Goal: Transaction & Acquisition: Purchase product/service

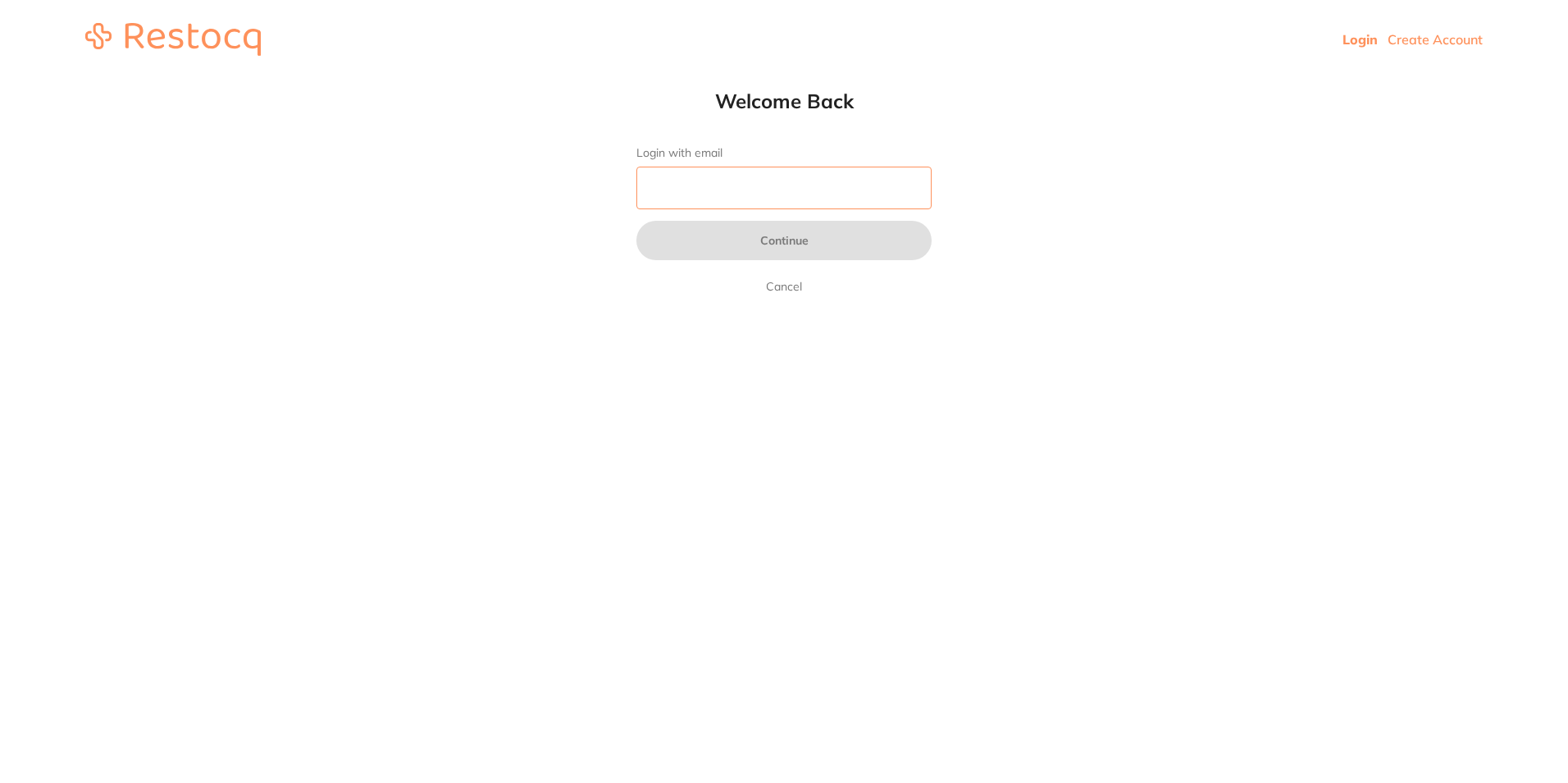
click at [638, 177] on input "Login with email" at bounding box center [784, 188] width 296 height 43
type input "[EMAIL_ADDRESS][DOMAIN_NAME]"
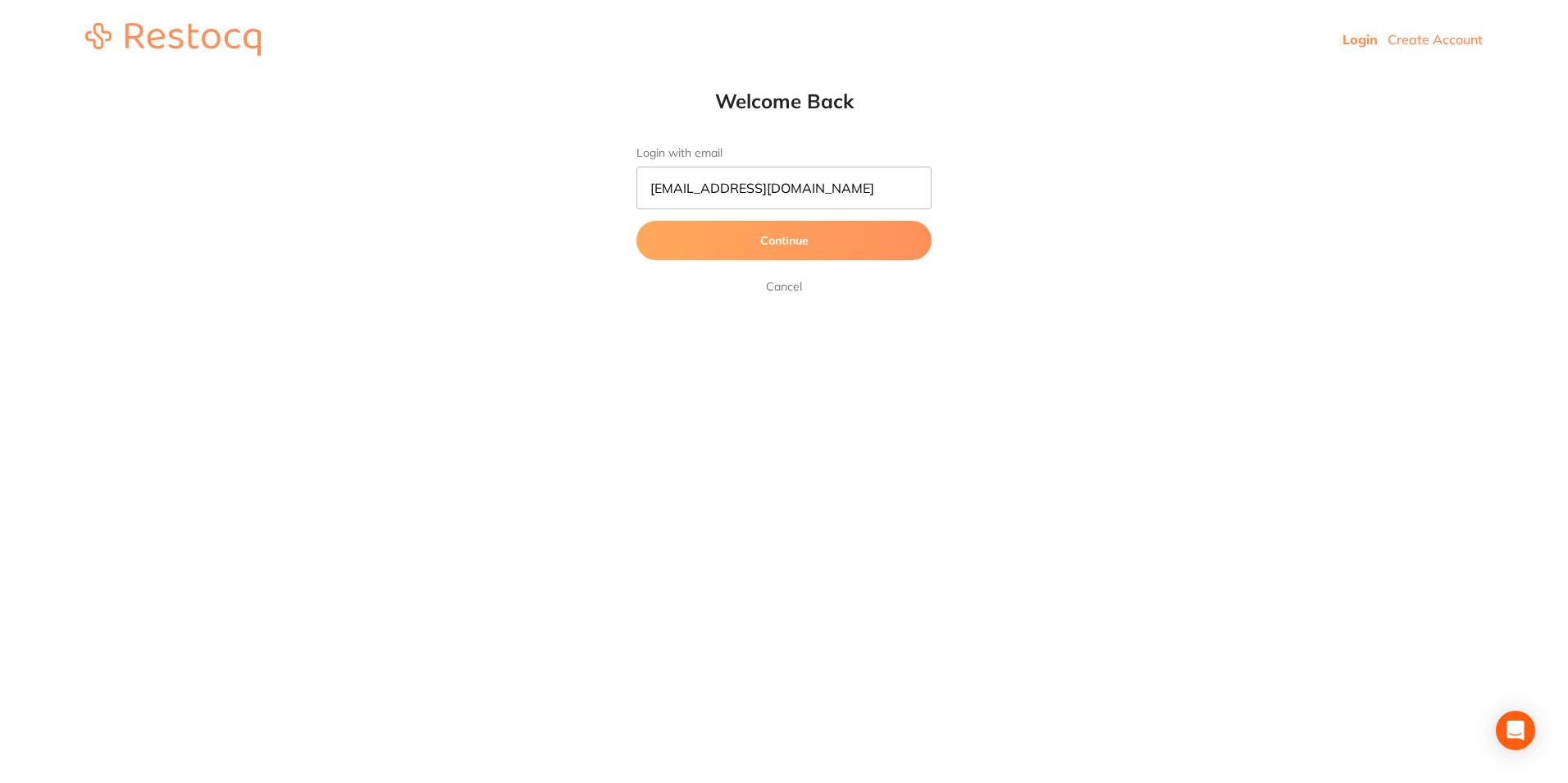
click at [733, 250] on button "Continue" at bounding box center [784, 241] width 296 height 40
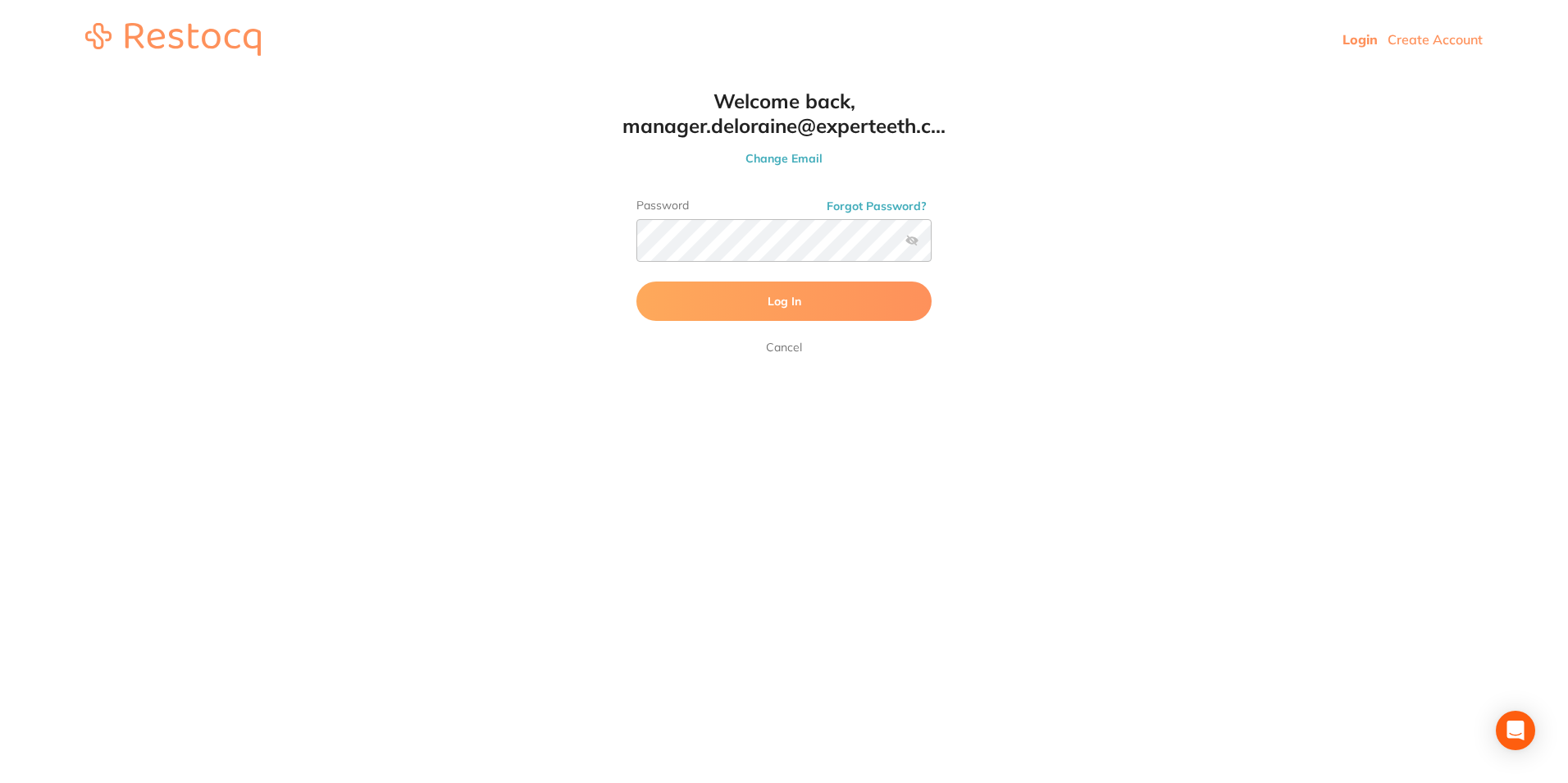
click at [735, 295] on button "Log In" at bounding box center [784, 301] width 296 height 40
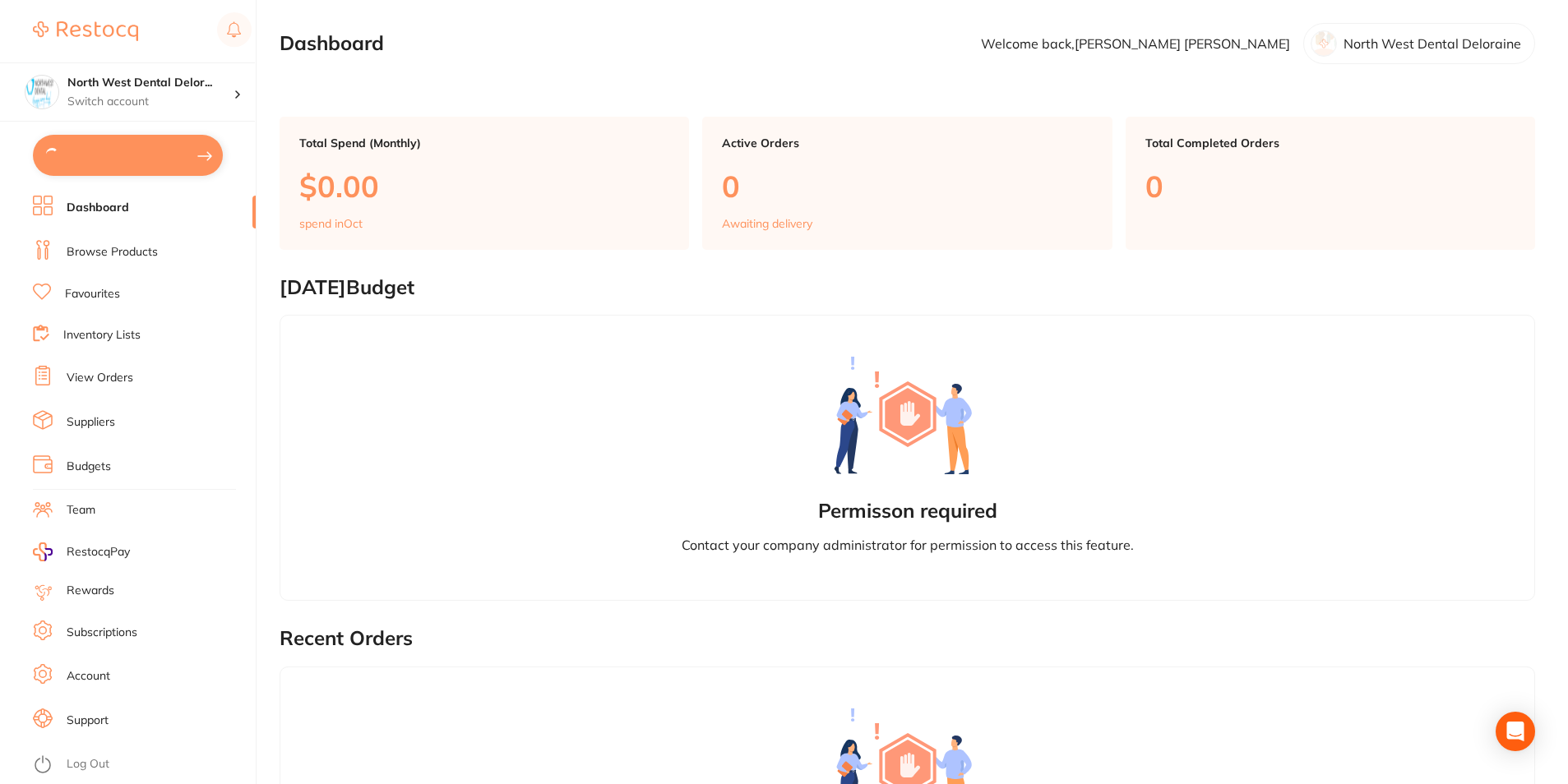
click at [146, 148] on button at bounding box center [127, 156] width 190 height 41
checkbox input "true"
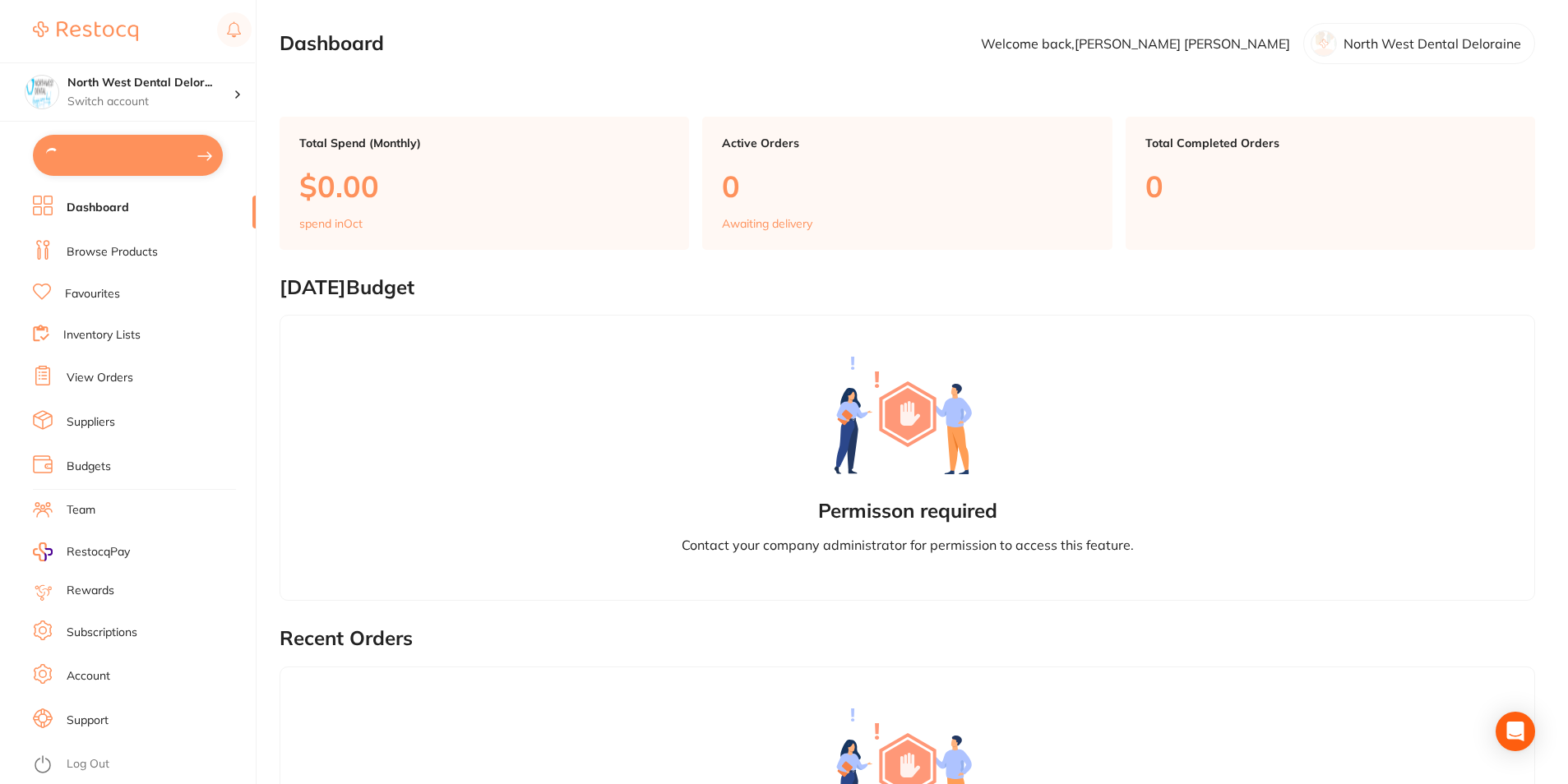
checkbox input "true"
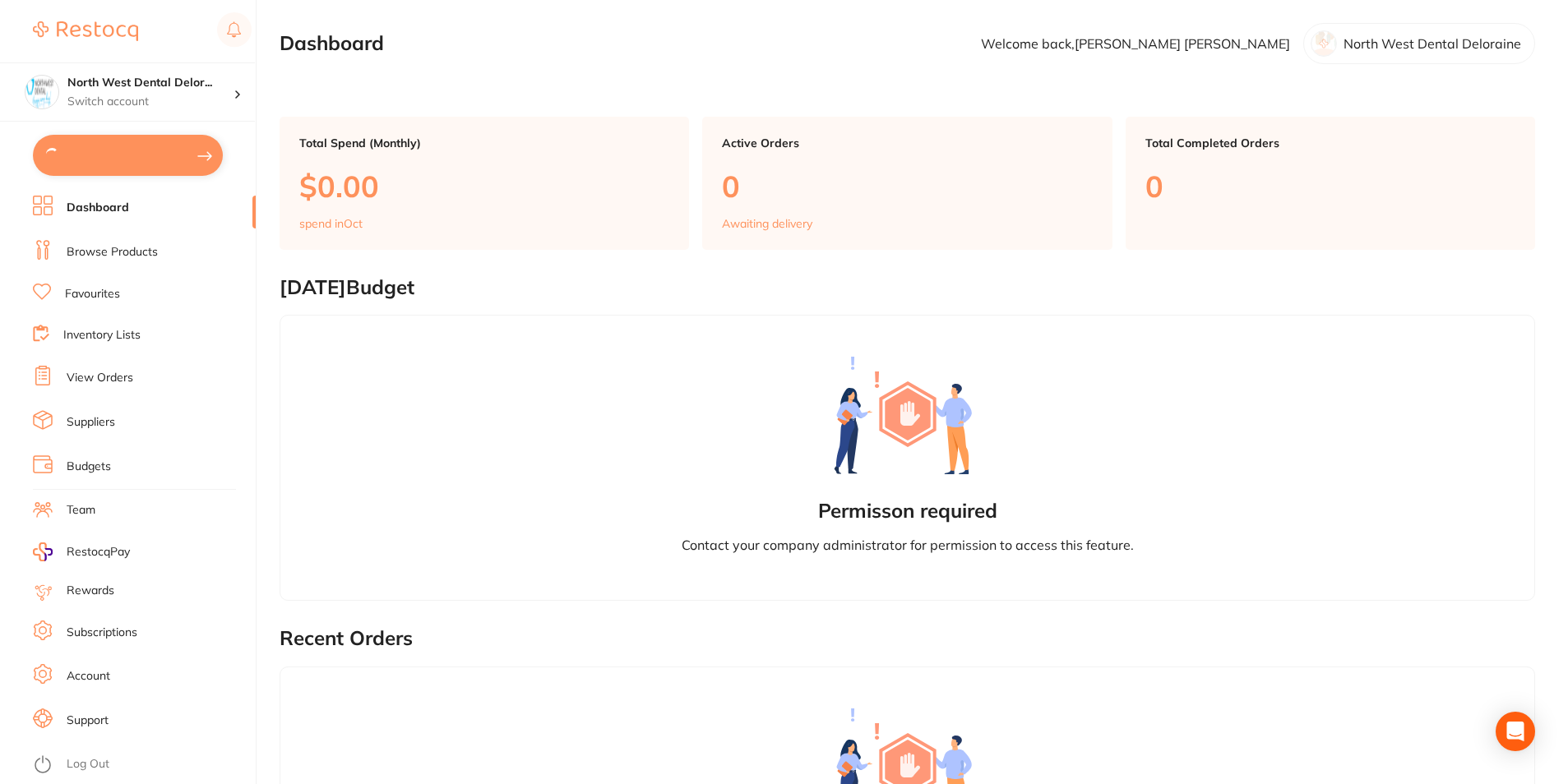
checkbox input "true"
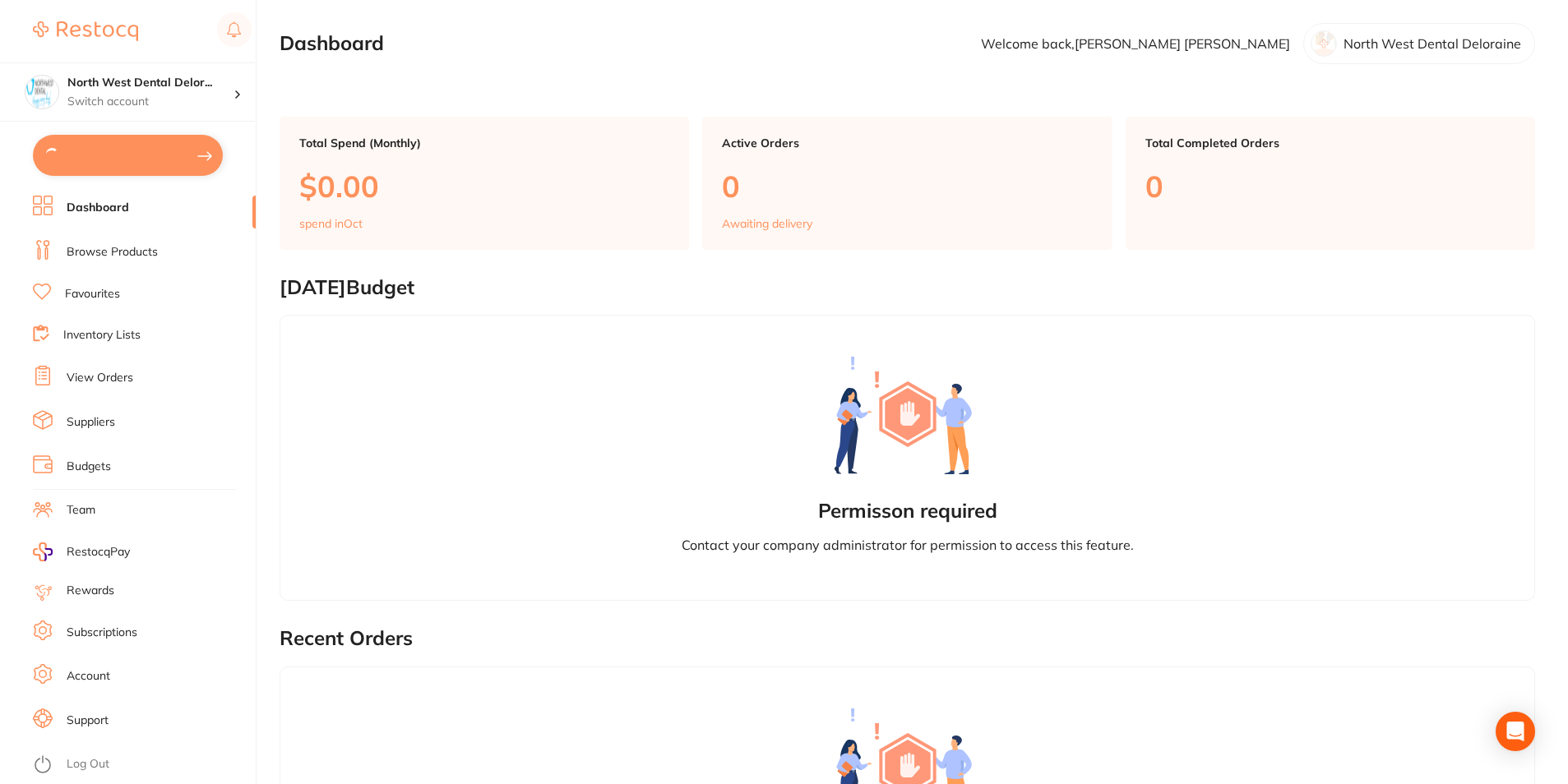
checkbox input "true"
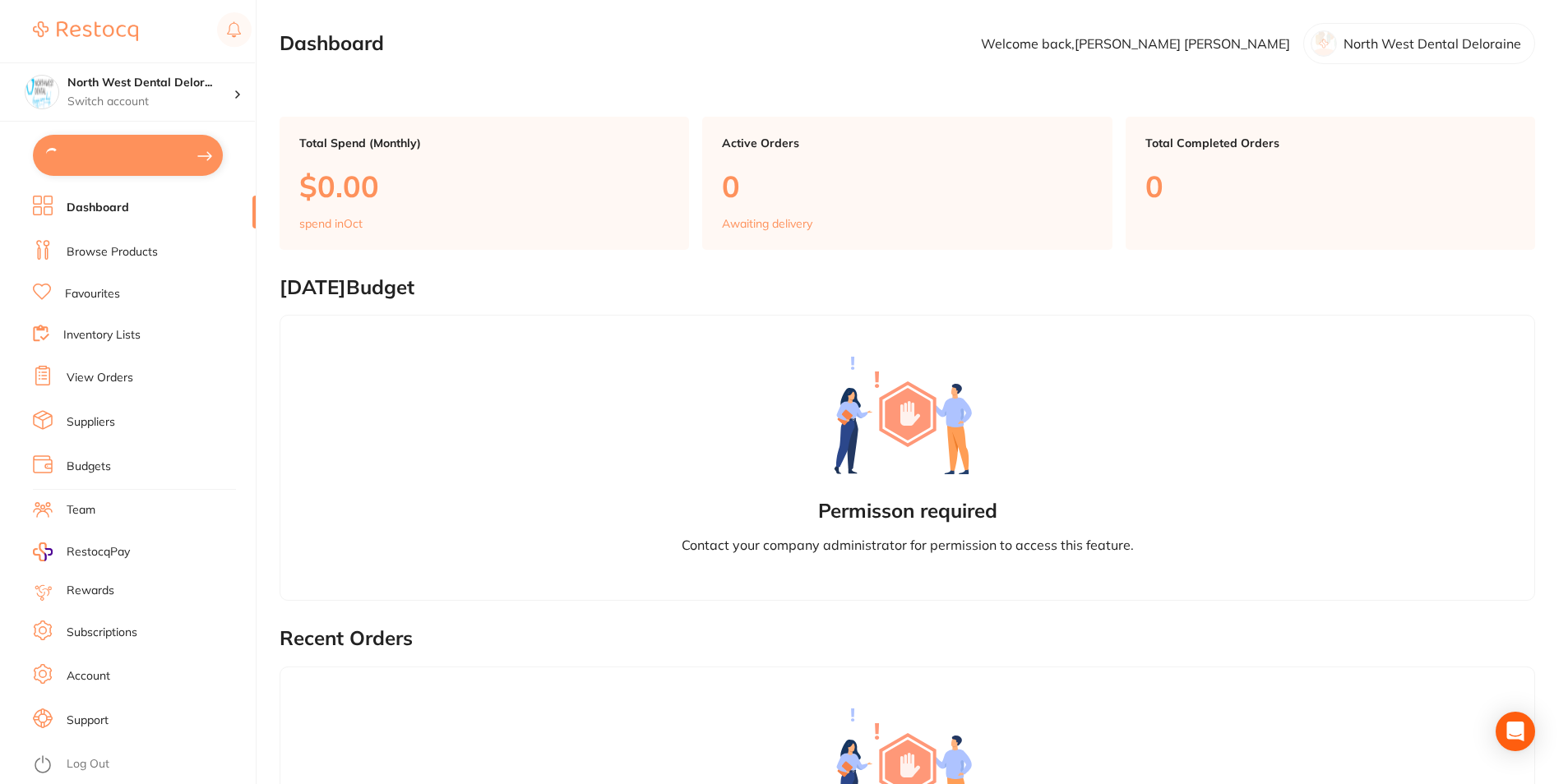
checkbox input "true"
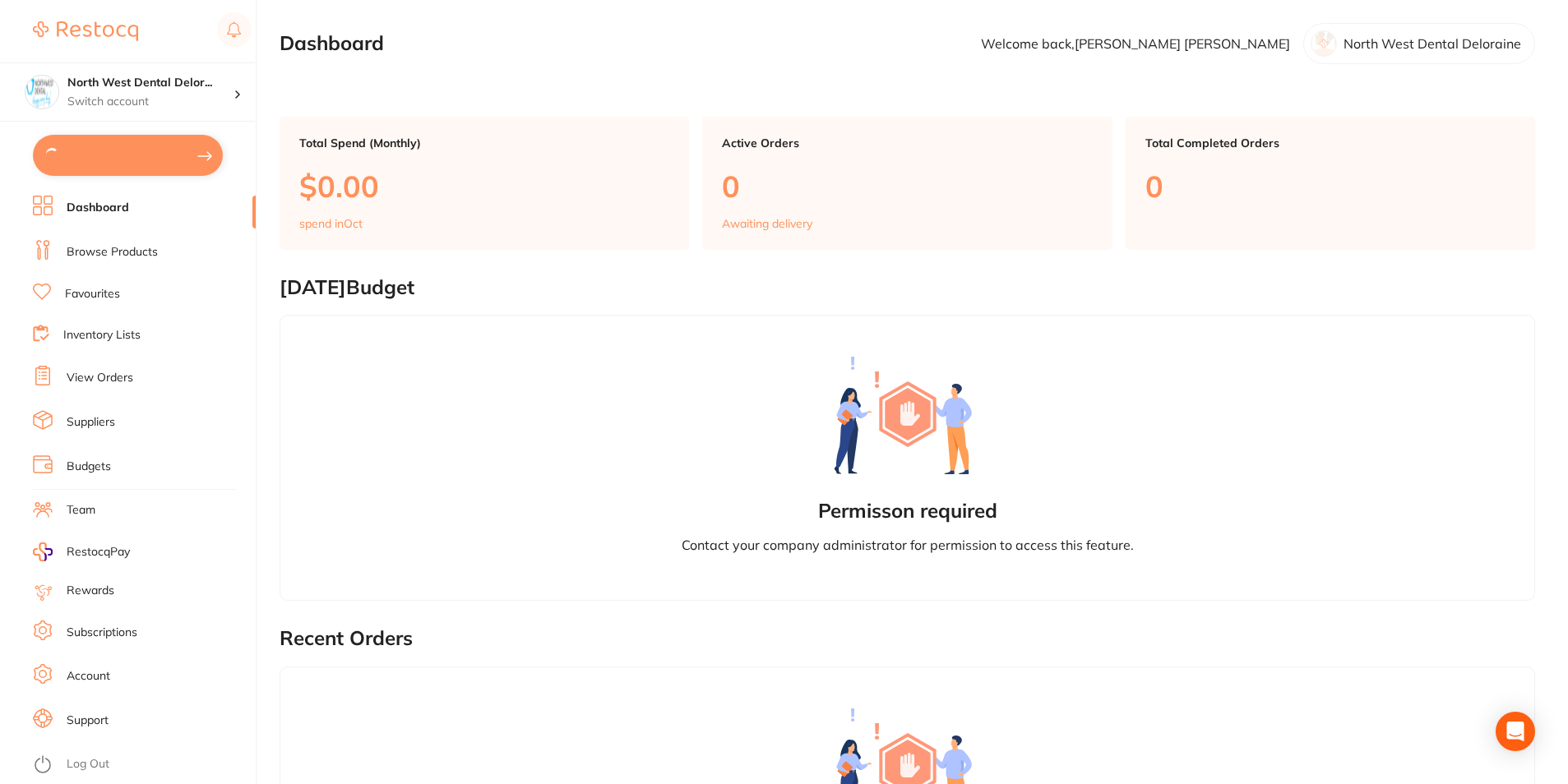
checkbox input "true"
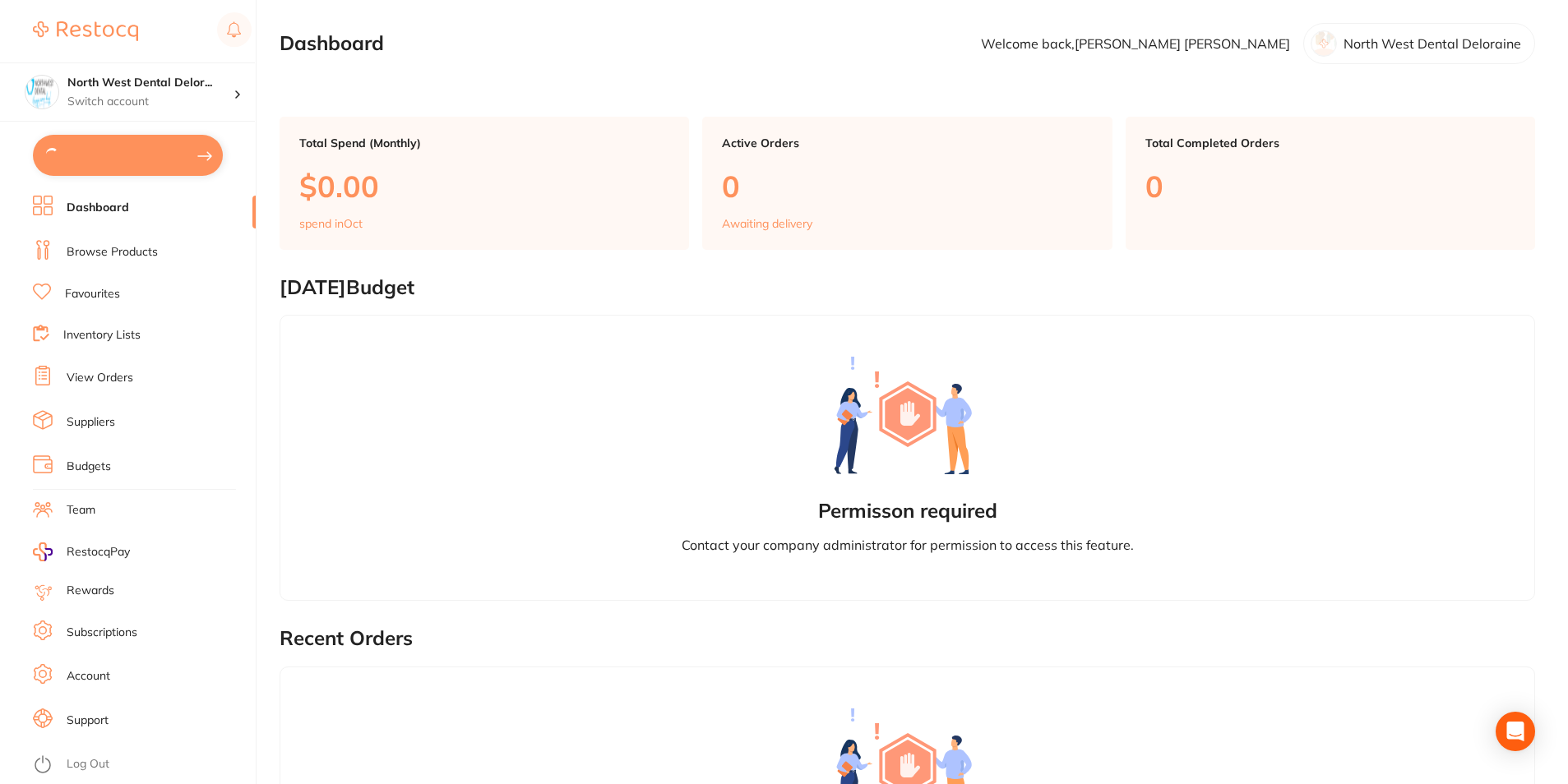
checkbox input "true"
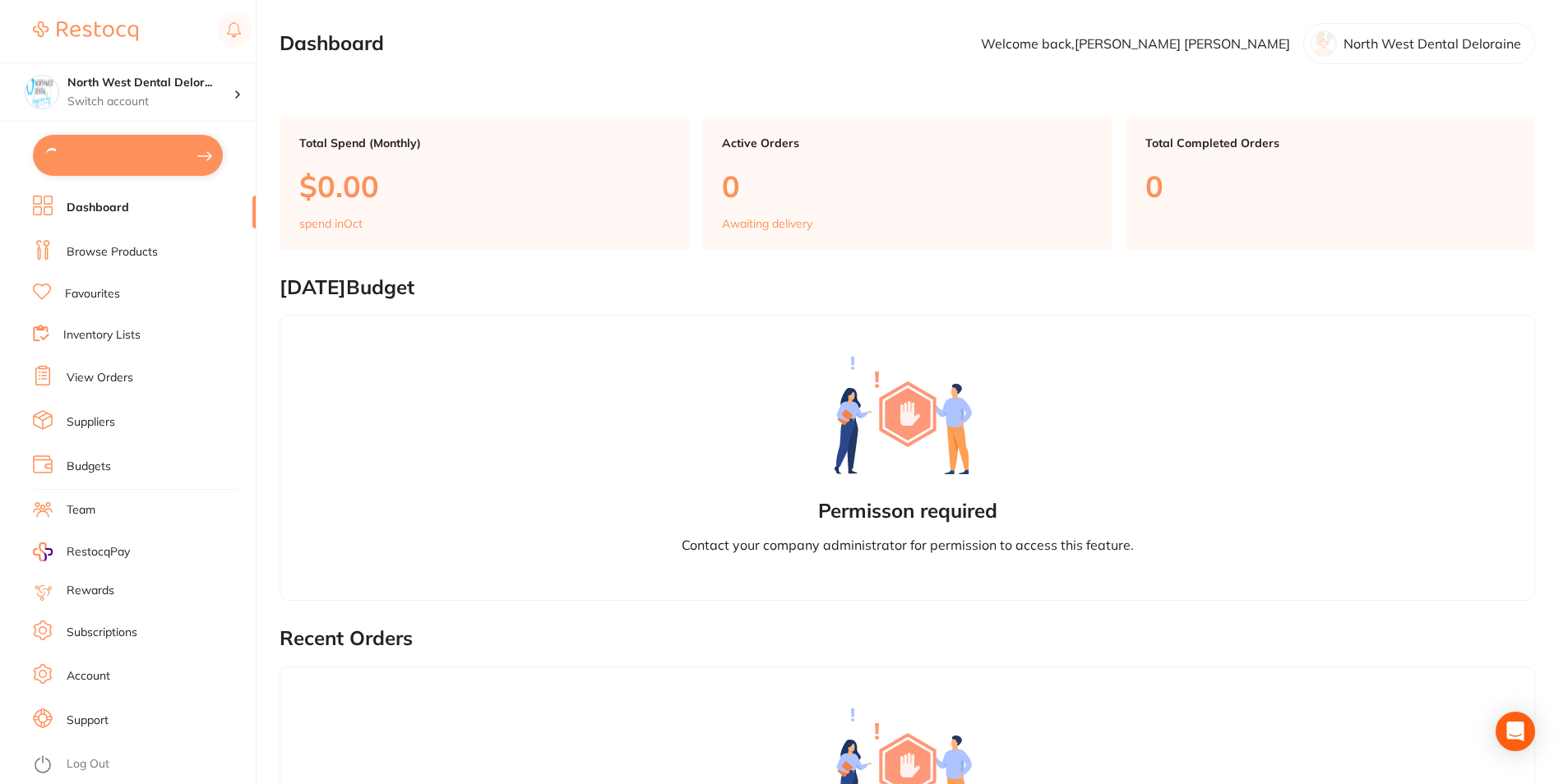
checkbox input "true"
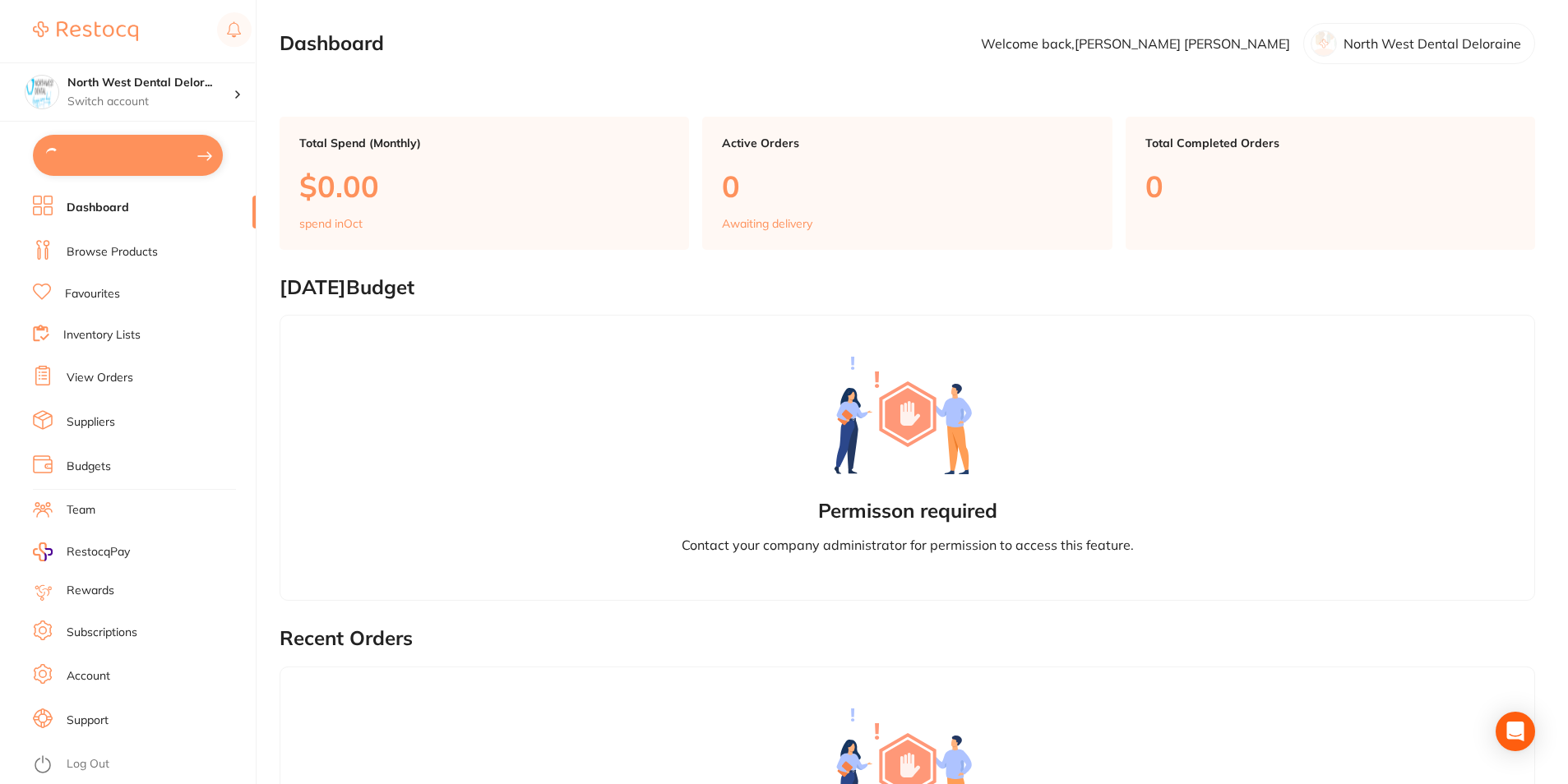
checkbox input "true"
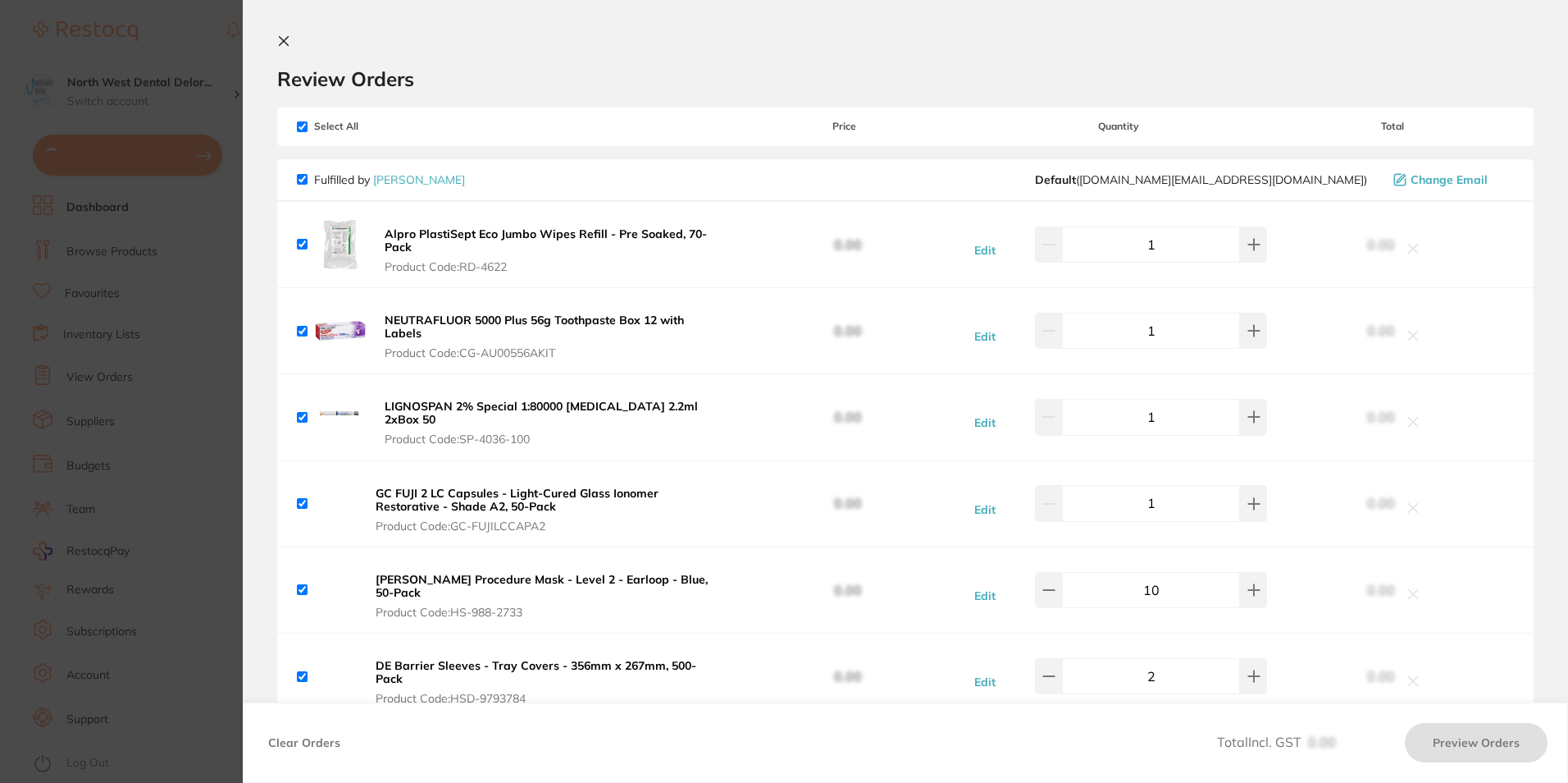
checkbox input "true"
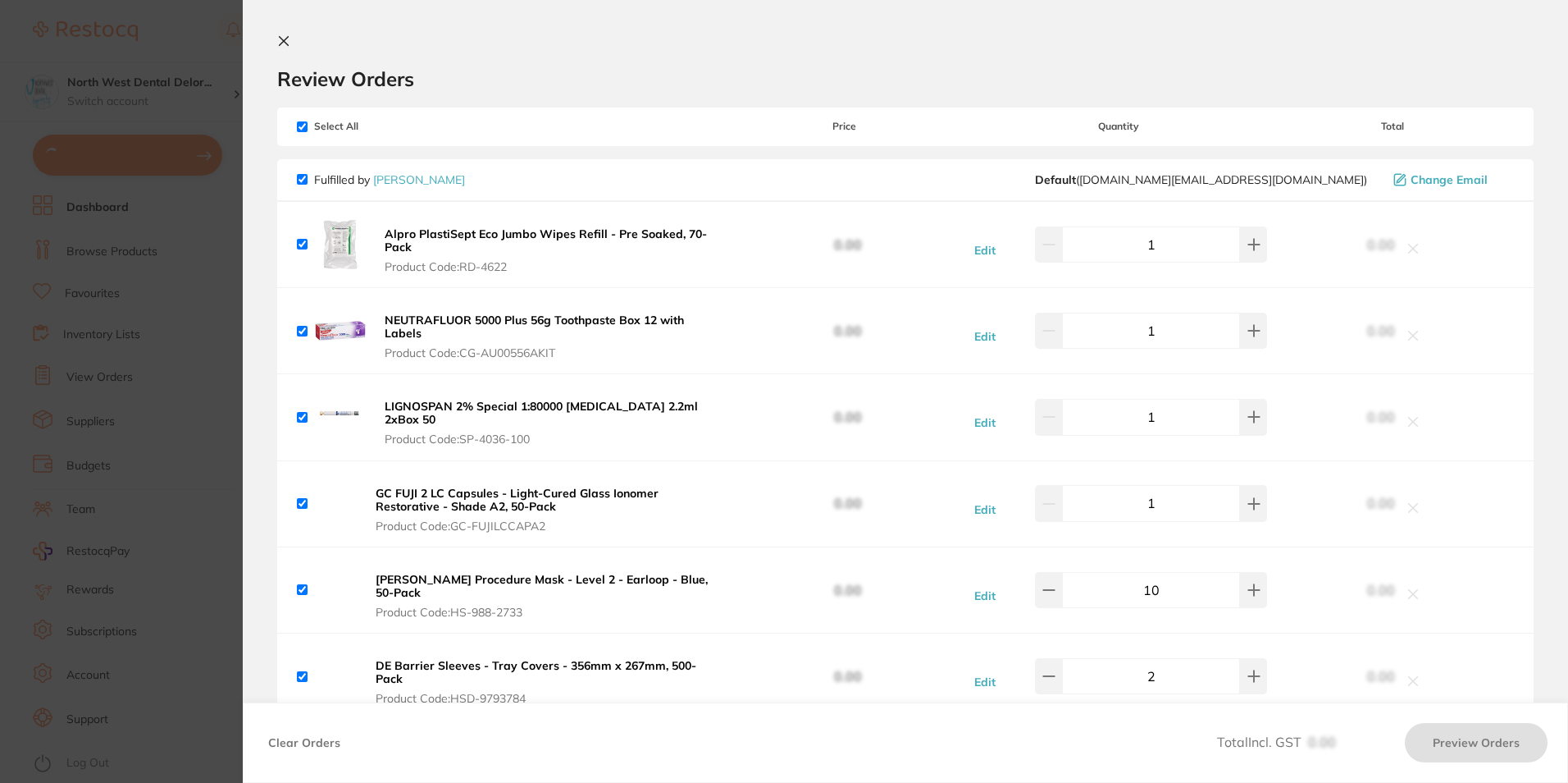
checkbox input "true"
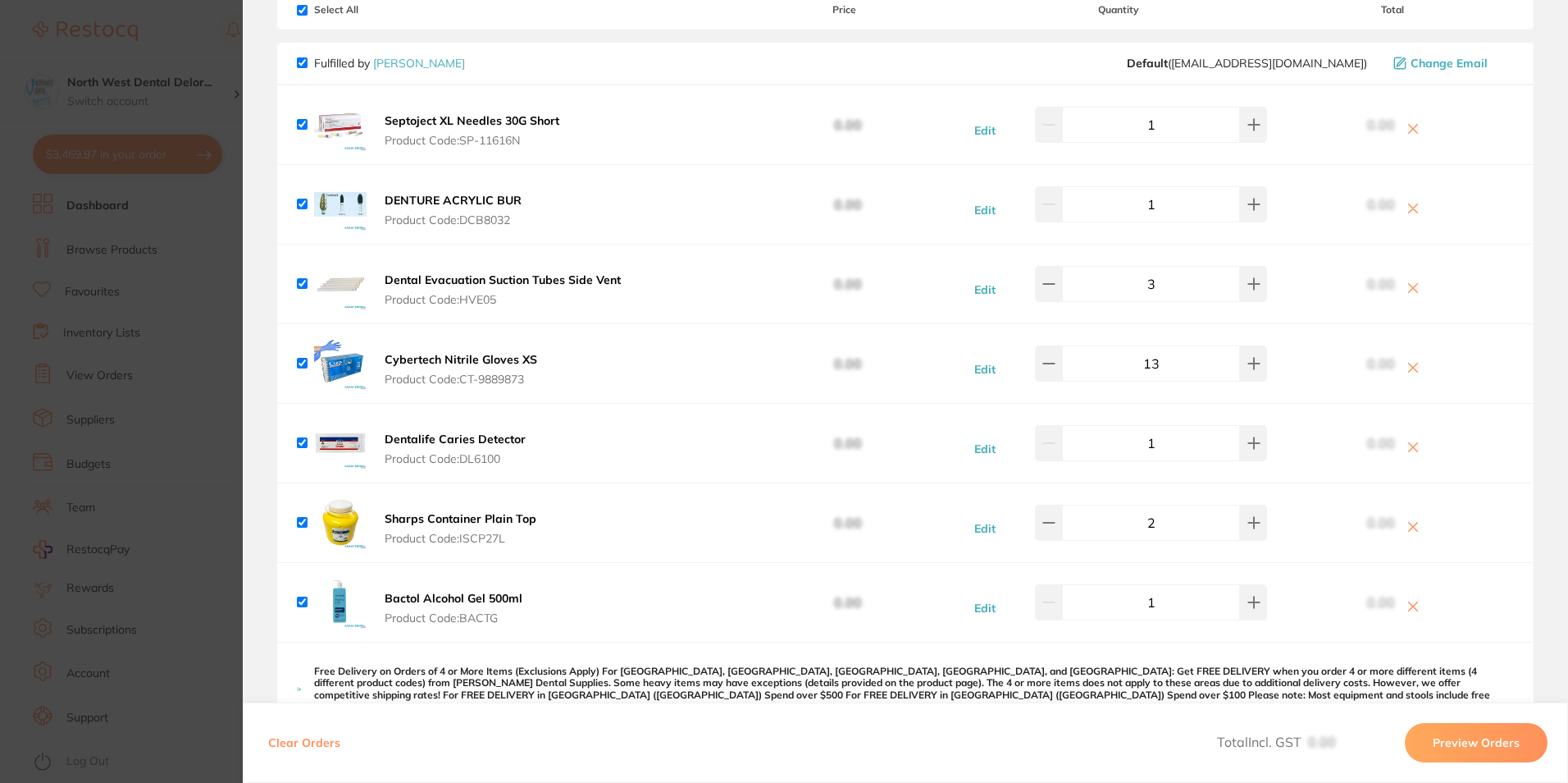
scroll to position [116, 0]
click at [1253, 278] on icon at bounding box center [1254, 284] width 13 height 13
type input "4"
click at [186, 244] on section "Update RRP Set your pre negotiated price for this item. Item Agreed RRP (excl. …" at bounding box center [784, 391] width 1568 height 783
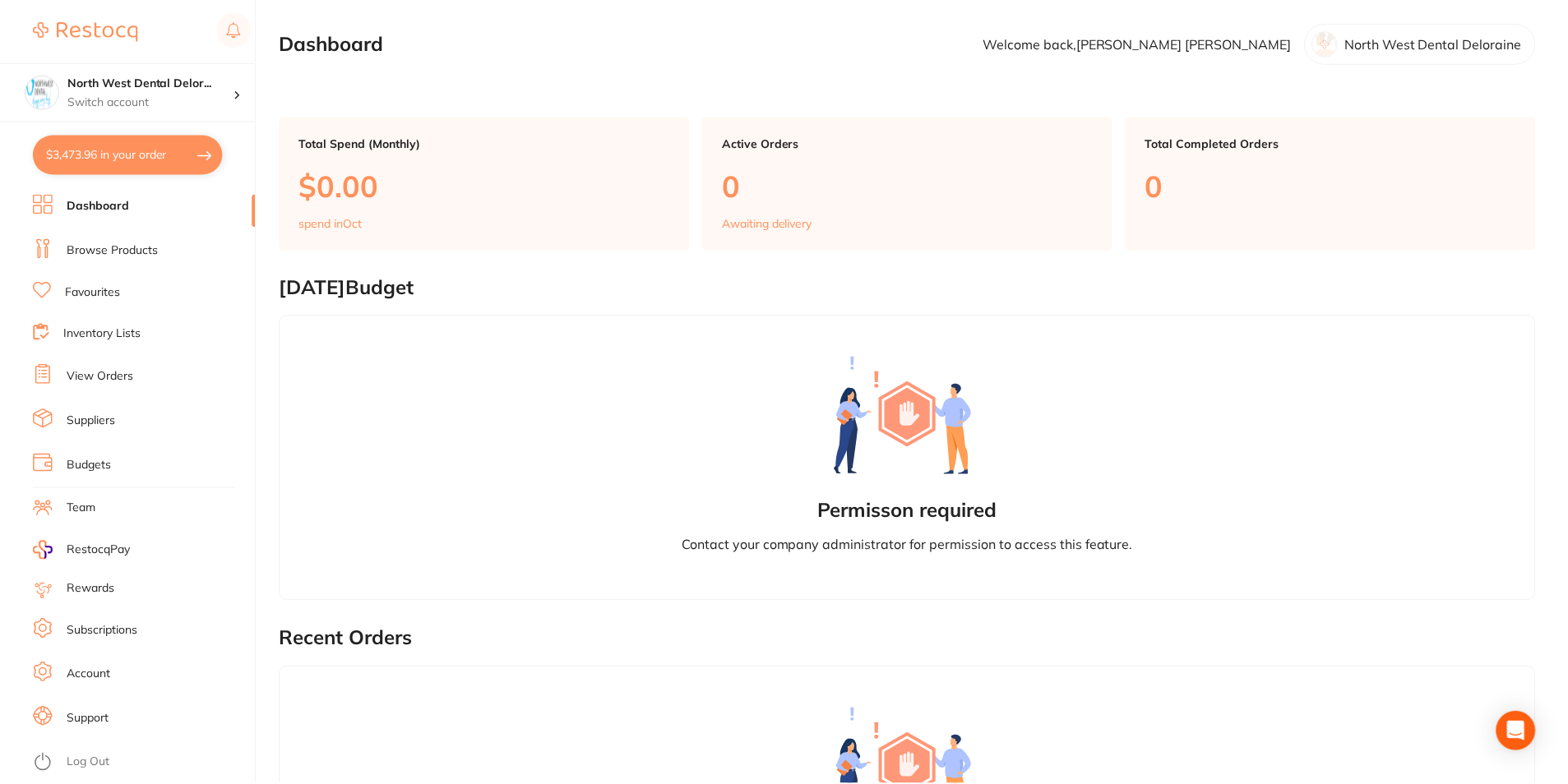
scroll to position [3, 0]
click at [127, 24] on img at bounding box center [85, 31] width 105 height 20
